Goal: Information Seeking & Learning: Find contact information

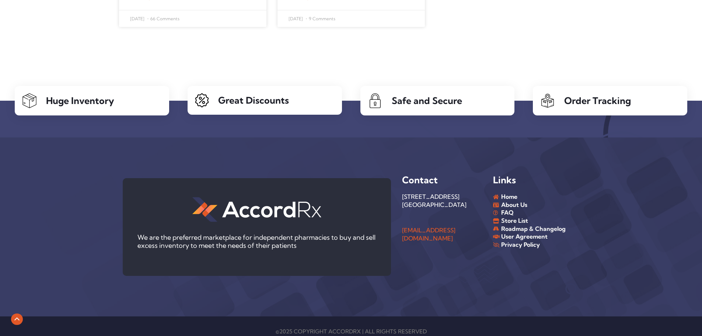
scroll to position [2554, 0]
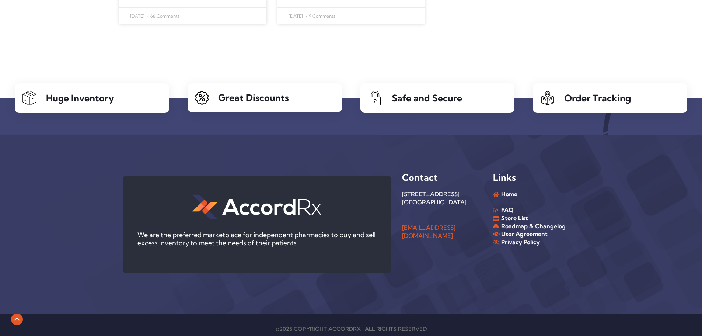
click at [512, 198] on span "About Us" at bounding box center [514, 202] width 28 height 8
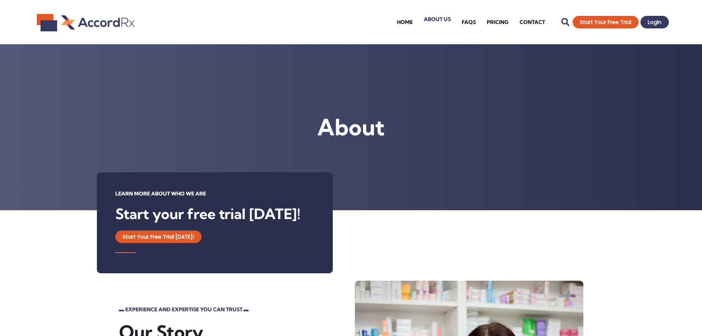
click at [435, 21] on link "About Us" at bounding box center [437, 18] width 38 height 29
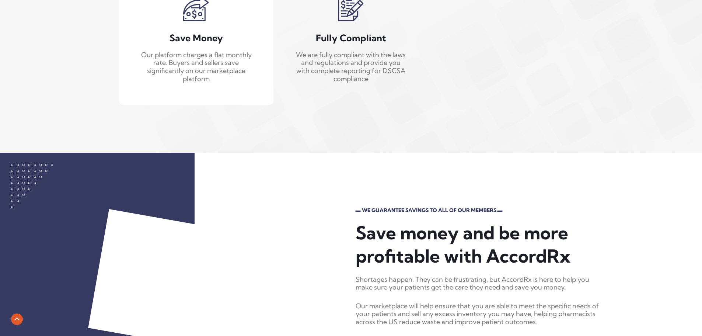
scroll to position [1106, 0]
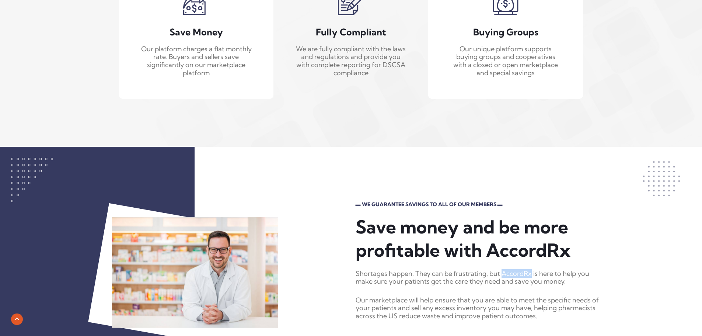
drag, startPoint x: 533, startPoint y: 274, endPoint x: 503, endPoint y: 276, distance: 29.6
click at [503, 276] on p "Shortages happen. They can be frustrating, but AccordRx is here to help you mak…" at bounding box center [481, 277] width 251 height 16
copy p "AccordRx"
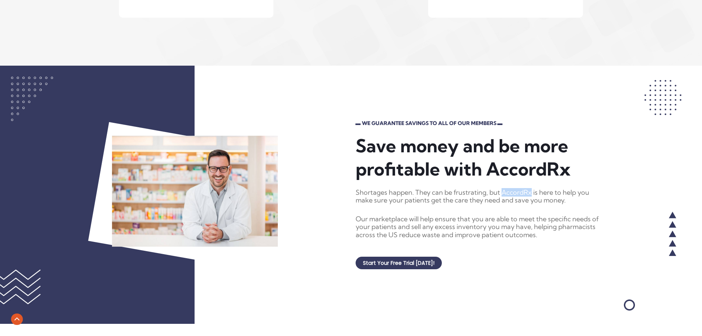
scroll to position [1458, 0]
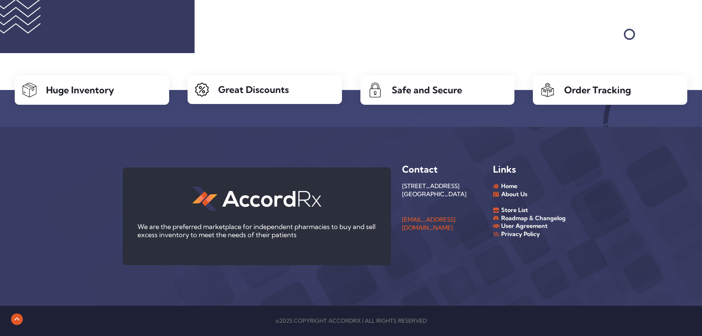
click at [511, 200] on span "FAQ" at bounding box center [507, 202] width 14 height 8
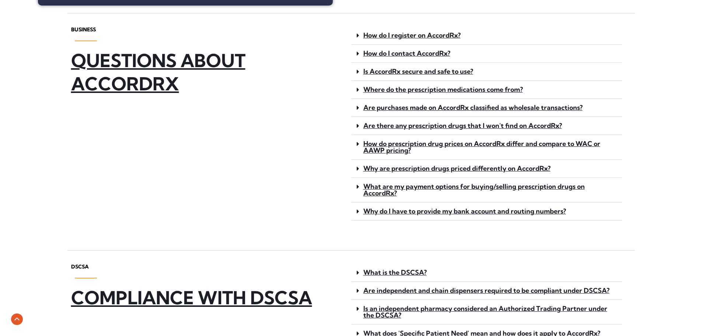
scroll to position [258, 0]
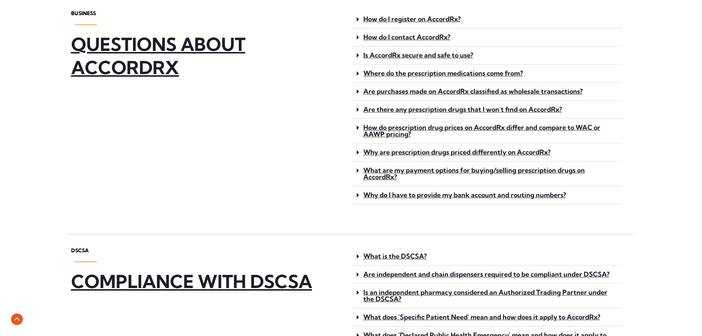
click at [403, 34] on link "How do I contact AccordRx?" at bounding box center [407, 37] width 87 height 8
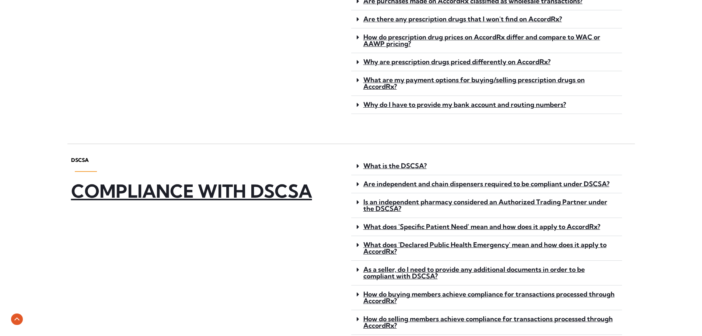
scroll to position [516, 0]
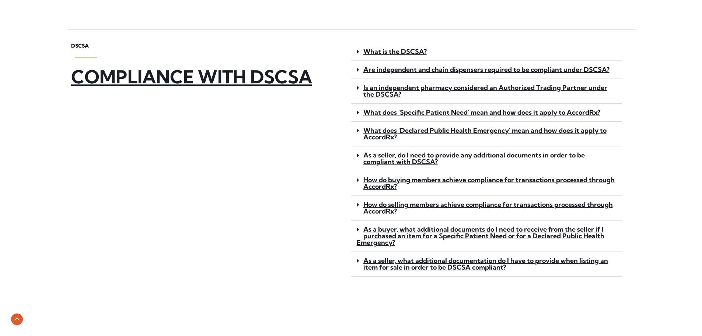
click at [404, 52] on link "What is the DSCSA?" at bounding box center [395, 51] width 63 height 8
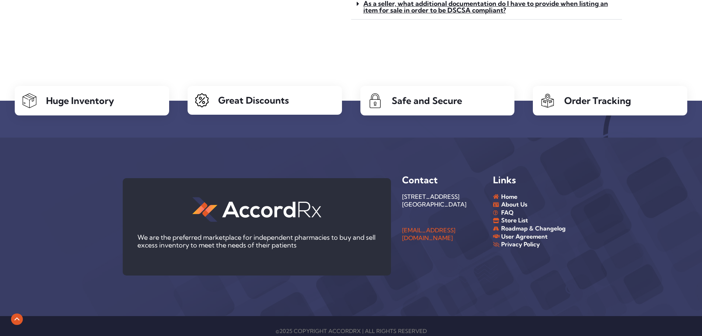
scroll to position [919, 0]
